Goal: Information Seeking & Learning: Learn about a topic

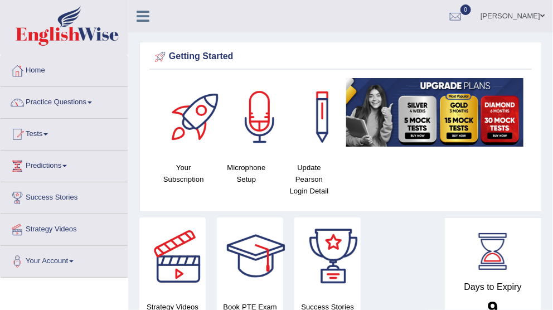
click at [92, 101] on span at bounding box center [90, 102] width 4 height 2
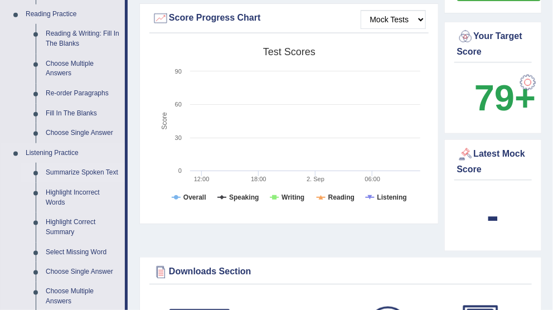
scroll to position [409, 0]
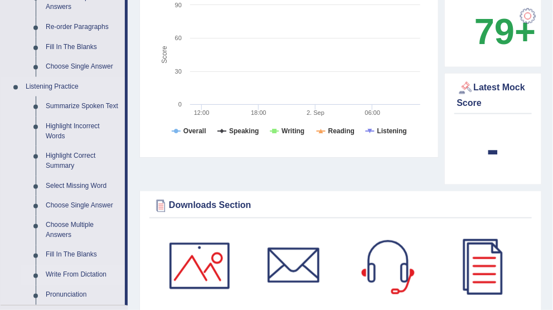
click at [61, 265] on link "Write From Dictation" at bounding box center [83, 275] width 84 height 20
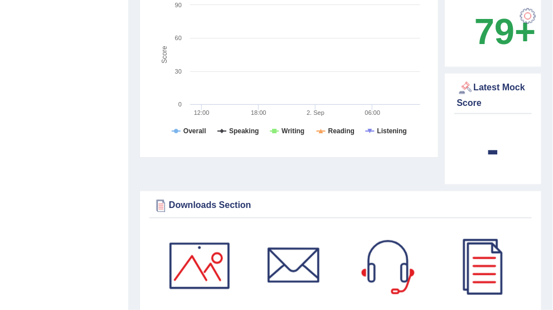
scroll to position [172, 0]
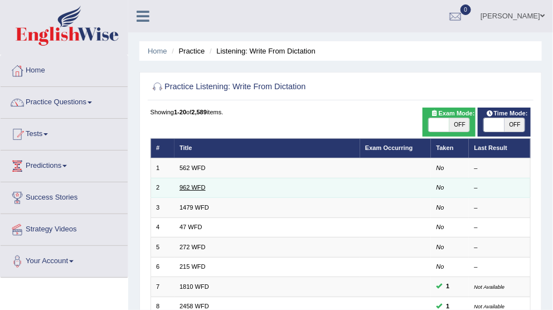
click at [184, 186] on link "962 WFD" at bounding box center [192, 187] width 26 height 7
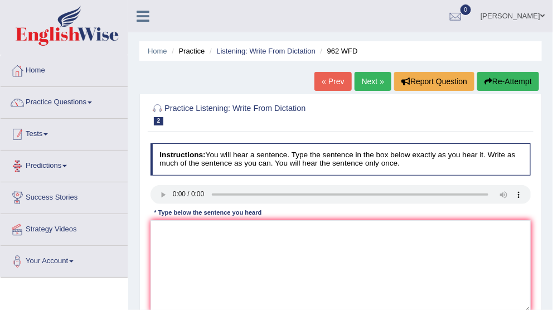
click at [89, 100] on link "Practice Questions" at bounding box center [64, 101] width 127 height 28
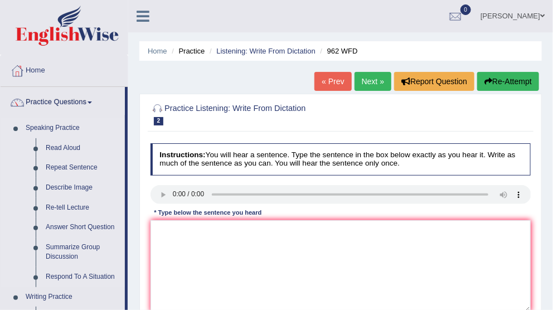
click at [56, 128] on link "Speaking Practice" at bounding box center [73, 128] width 104 height 20
click at [65, 165] on link "Repeat Sentence" at bounding box center [83, 168] width 84 height 20
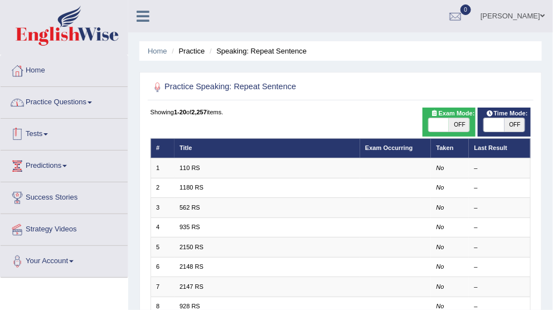
click at [67, 96] on link "Practice Questions" at bounding box center [64, 101] width 127 height 28
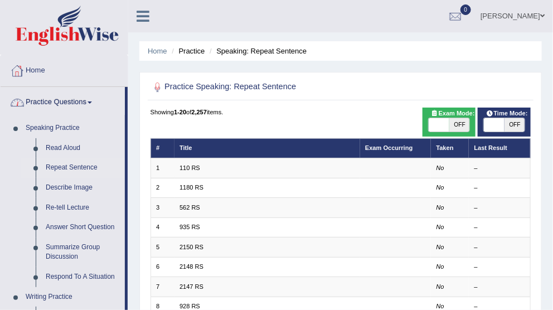
click at [43, 69] on link "Home" at bounding box center [64, 69] width 127 height 28
